Goal: Task Accomplishment & Management: Complete application form

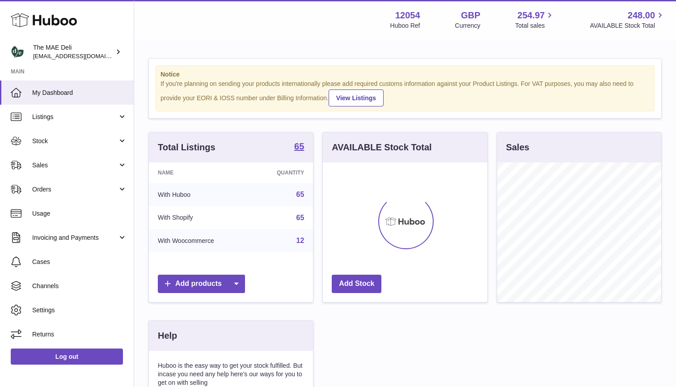
scroll to position [140, 165]
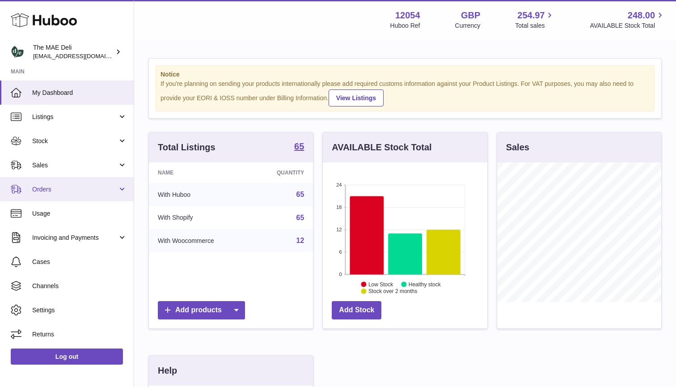
click at [68, 189] on span "Orders" at bounding box center [74, 189] width 85 height 8
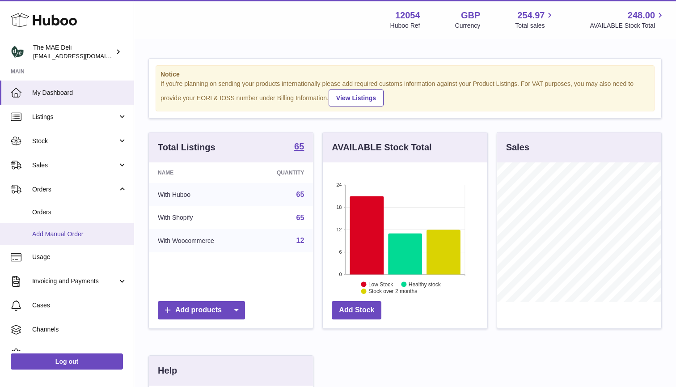
click at [58, 234] on span "Add Manual Order" at bounding box center [79, 234] width 95 height 8
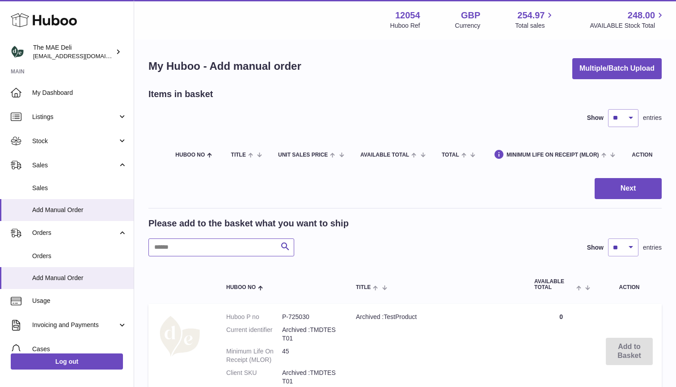
click at [200, 251] on input "text" at bounding box center [222, 247] width 146 height 18
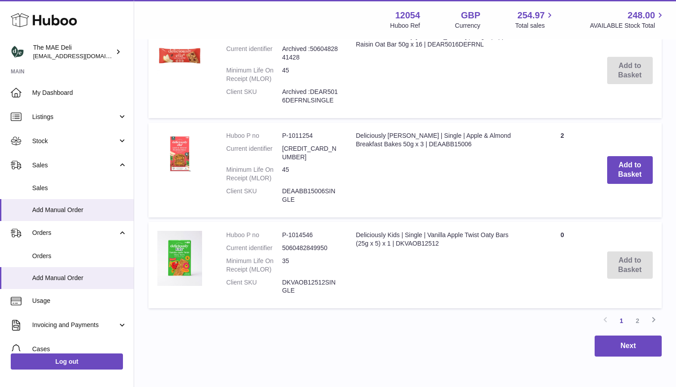
scroll to position [934, 0]
type input "*****"
click at [645, 157] on button "Add to Basket" at bounding box center [630, 171] width 46 height 28
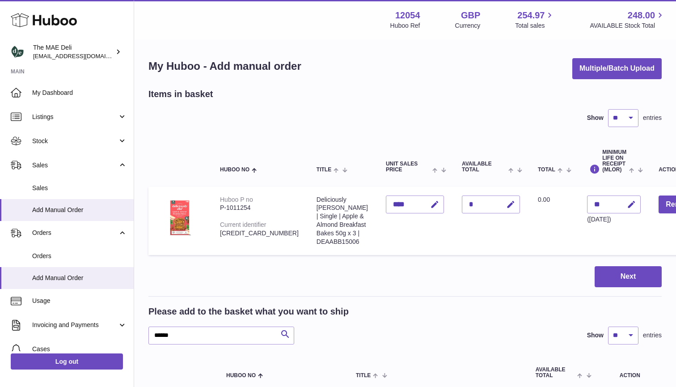
scroll to position [0, 0]
click at [462, 202] on div "*" at bounding box center [491, 204] width 58 height 18
click at [499, 204] on button "button" at bounding box center [509, 204] width 21 height 18
click at [455, 243] on td "Quantity The Quantity field is required" at bounding box center [491, 221] width 76 height 68
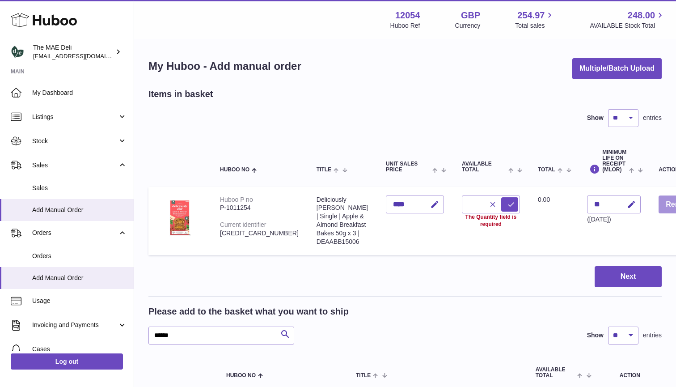
click at [659, 209] on button "Remove" at bounding box center [680, 204] width 42 height 18
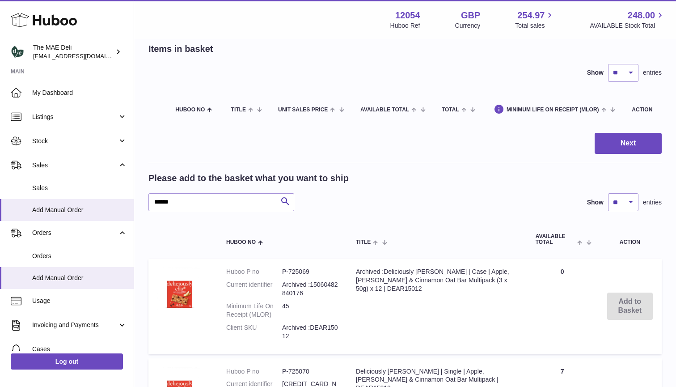
scroll to position [50, 0]
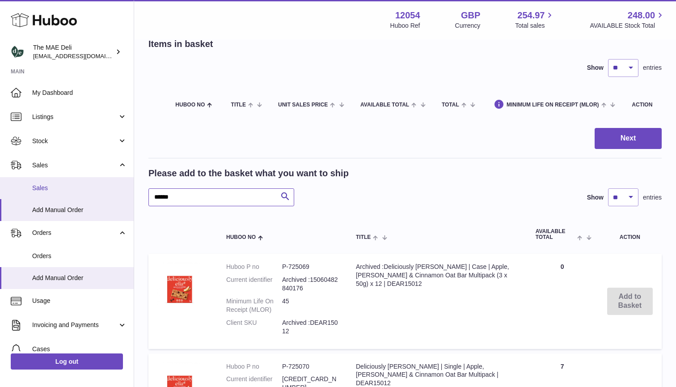
drag, startPoint x: 188, startPoint y: 200, endPoint x: 64, endPoint y: 197, distance: 124.4
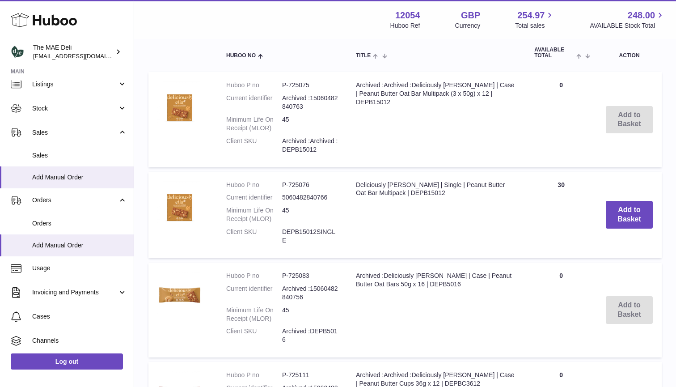
scroll to position [232, 0]
type input "******"
click at [567, 184] on td "Quantity 30" at bounding box center [562, 214] width 72 height 86
click at [583, 212] on td "Quantity 30" at bounding box center [562, 214] width 72 height 86
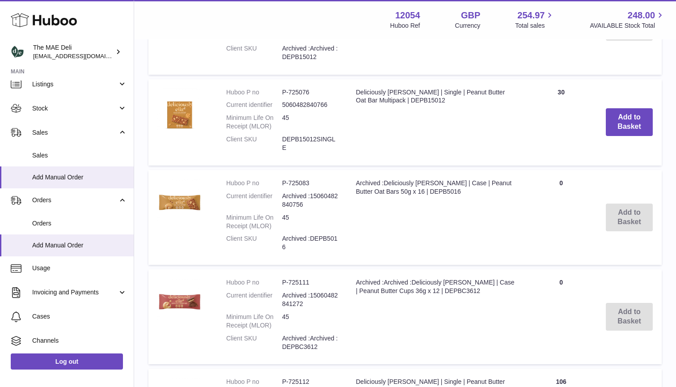
scroll to position [322, 0]
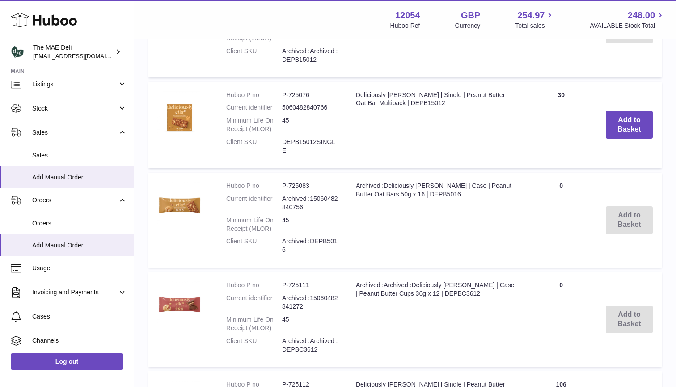
click at [639, 147] on td "Add to Basket" at bounding box center [629, 125] width 65 height 86
click at [641, 120] on button "Add to Basket" at bounding box center [629, 125] width 47 height 28
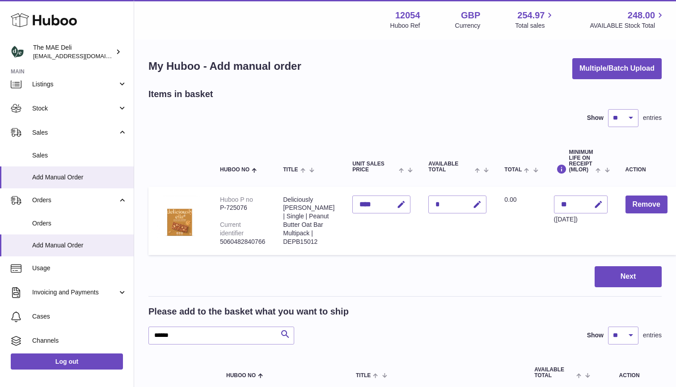
scroll to position [0, 0]
click at [429, 203] on div "*" at bounding box center [458, 204] width 58 height 18
click at [473, 203] on icon "button" at bounding box center [477, 204] width 9 height 9
type input "**"
click at [468, 204] on button "submit" at bounding box center [476, 204] width 17 height 14
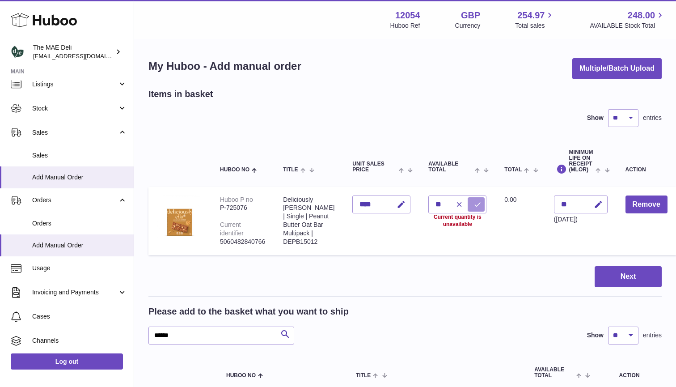
click at [474, 202] on icon "submit" at bounding box center [478, 204] width 8 height 8
click at [474, 204] on icon "submit" at bounding box center [478, 204] width 8 height 8
drag, startPoint x: 184, startPoint y: 335, endPoint x: 80, endPoint y: 334, distance: 104.2
drag, startPoint x: 190, startPoint y: 339, endPoint x: 89, endPoint y: 338, distance: 101.1
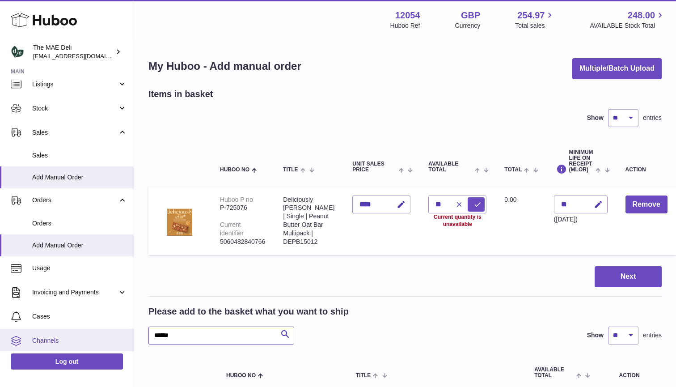
type input "*****"
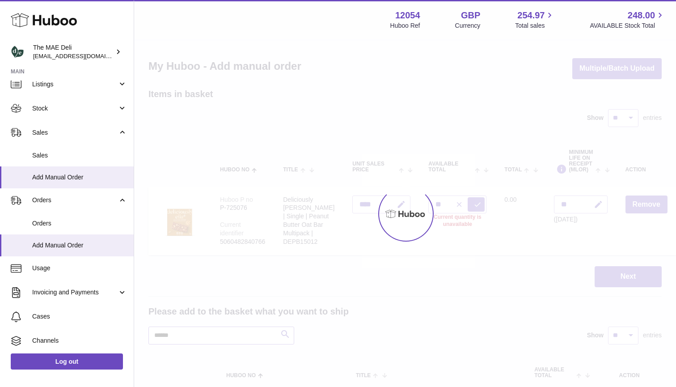
type input "*"
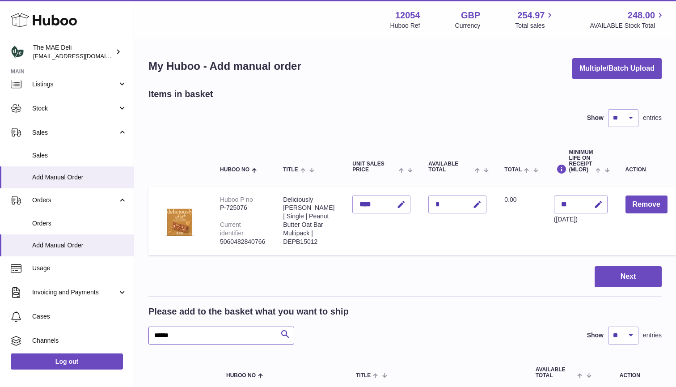
type input "*****"
click at [429, 202] on div "*" at bounding box center [458, 204] width 58 height 18
click at [473, 200] on icon "button" at bounding box center [477, 204] width 9 height 9
click at [474, 203] on icon "submit" at bounding box center [478, 204] width 8 height 8
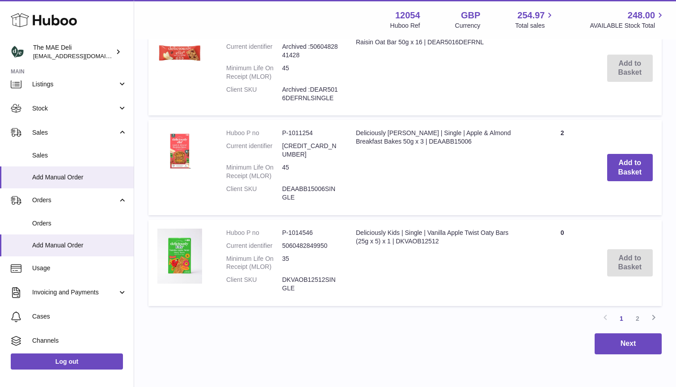
scroll to position [1024, 0]
click at [635, 311] on link "2" at bounding box center [638, 319] width 16 height 16
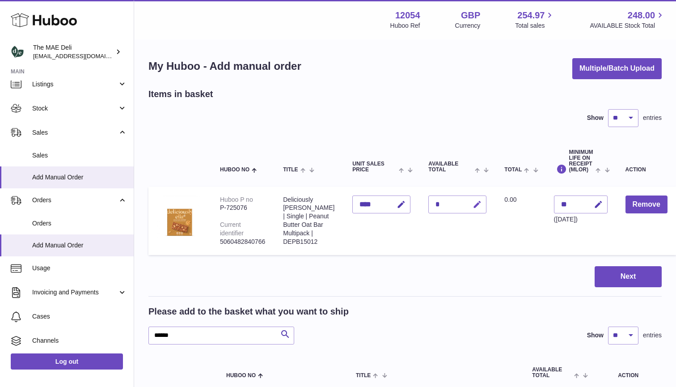
click at [473, 206] on icon "button" at bounding box center [477, 204] width 9 height 9
click at [474, 203] on icon "submit" at bounding box center [478, 204] width 8 height 8
click at [448, 204] on div at bounding box center [466, 204] width 37 height 14
click at [429, 203] on input "**" at bounding box center [458, 204] width 58 height 18
click at [468, 199] on button "submit" at bounding box center [476, 204] width 17 height 14
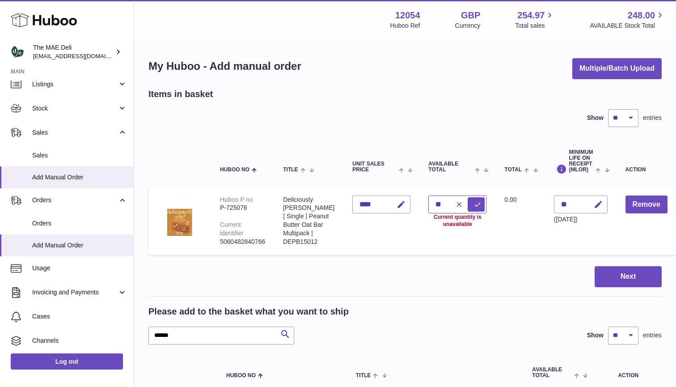
click at [429, 207] on input "**" at bounding box center [458, 204] width 58 height 18
type input "*"
click at [474, 206] on icon "submit" at bounding box center [478, 204] width 8 height 8
click at [429, 203] on input "*" at bounding box center [458, 204] width 58 height 18
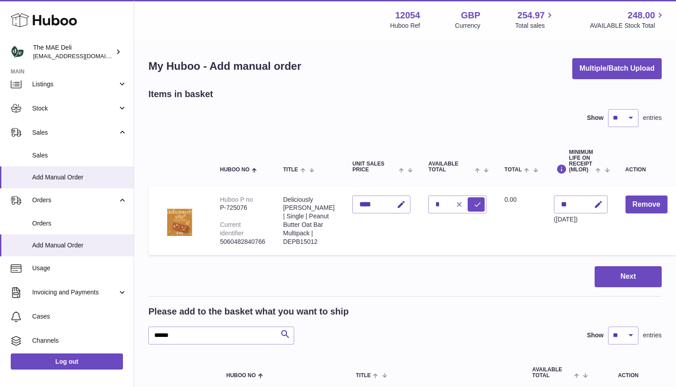
click at [450, 201] on button "button" at bounding box center [458, 204] width 17 height 14
type input "*"
click at [473, 206] on icon "button" at bounding box center [477, 204] width 9 height 9
type input "*"
click at [474, 202] on icon "submit" at bounding box center [478, 204] width 8 height 8
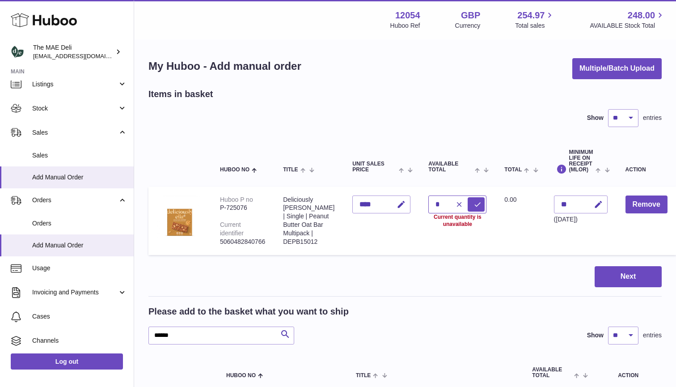
click at [429, 205] on input "*" at bounding box center [458, 204] width 58 height 18
type input "*"
click at [468, 201] on button "submit" at bounding box center [476, 204] width 17 height 14
click at [429, 204] on input "*" at bounding box center [458, 204] width 58 height 18
type input "*"
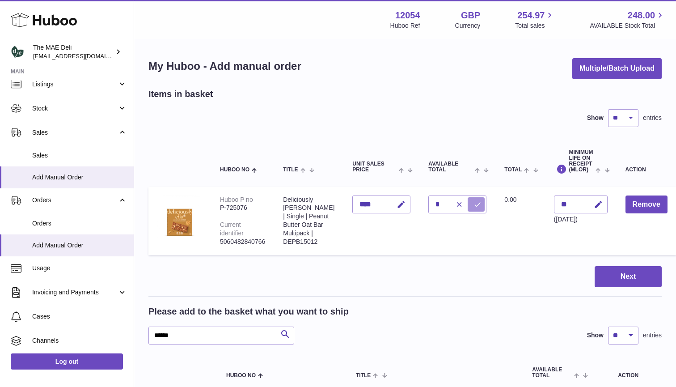
click at [468, 202] on button "submit" at bounding box center [476, 204] width 17 height 14
